Goal: Connect with others

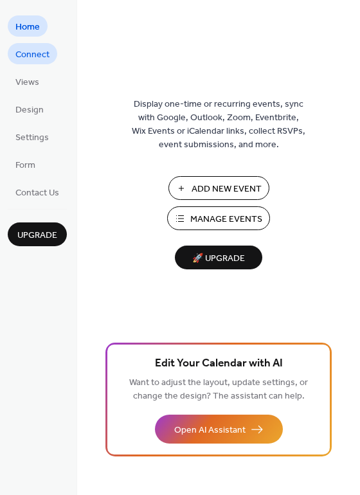
click at [30, 50] on span "Connect" at bounding box center [32, 55] width 34 height 14
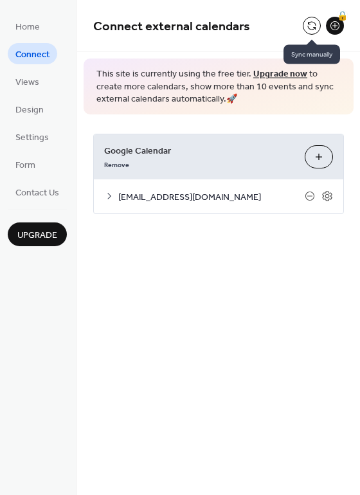
click at [310, 17] on button at bounding box center [312, 26] width 18 height 18
click at [314, 28] on button at bounding box center [312, 26] width 18 height 18
